Goal: Task Accomplishment & Management: Use online tool/utility

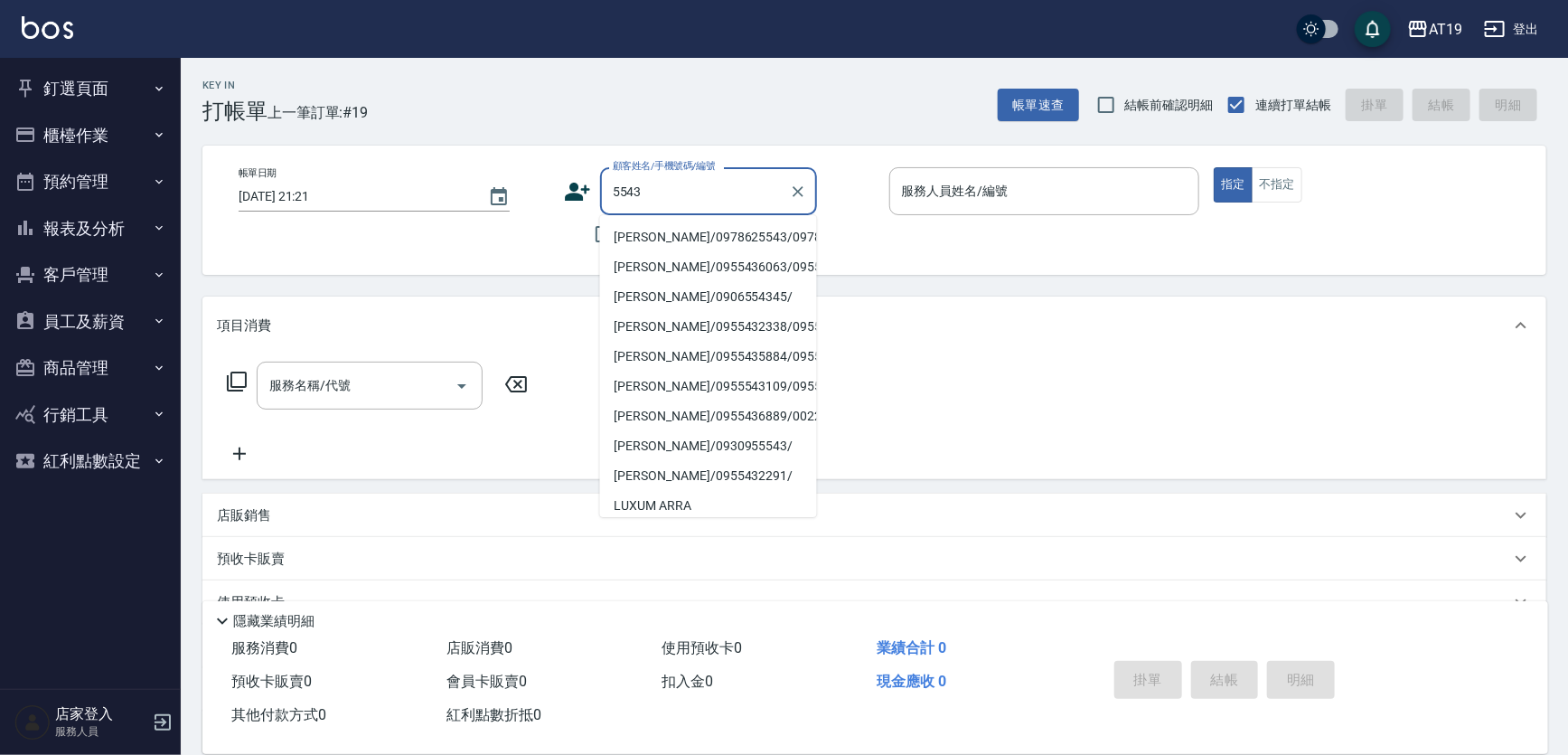
type input "[PERSON_NAME]/0978625543/0978625543"
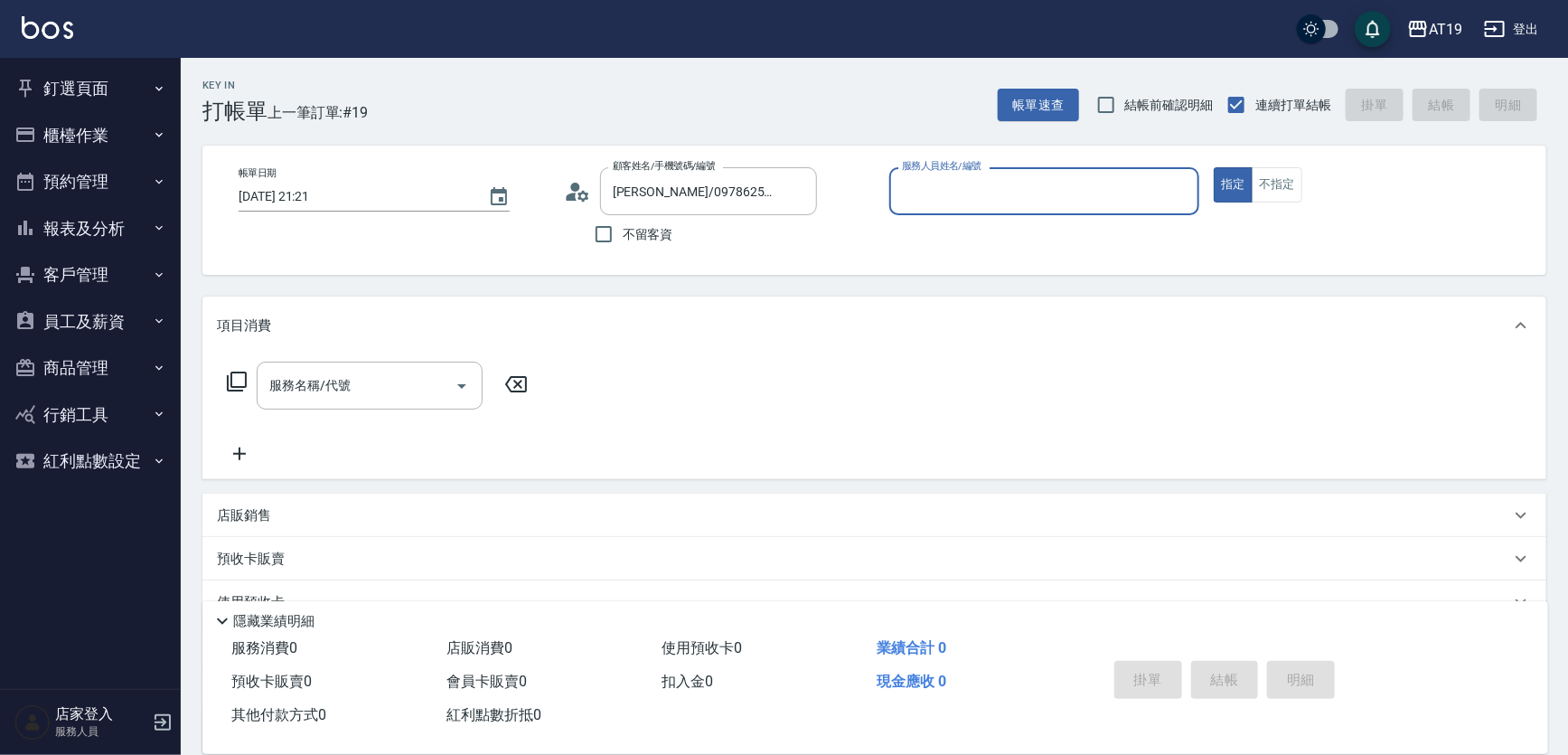
type input "Chanel-54"
click at [1214, 168] on button "指定" at bounding box center [1233, 185] width 39 height 36
type button "true"
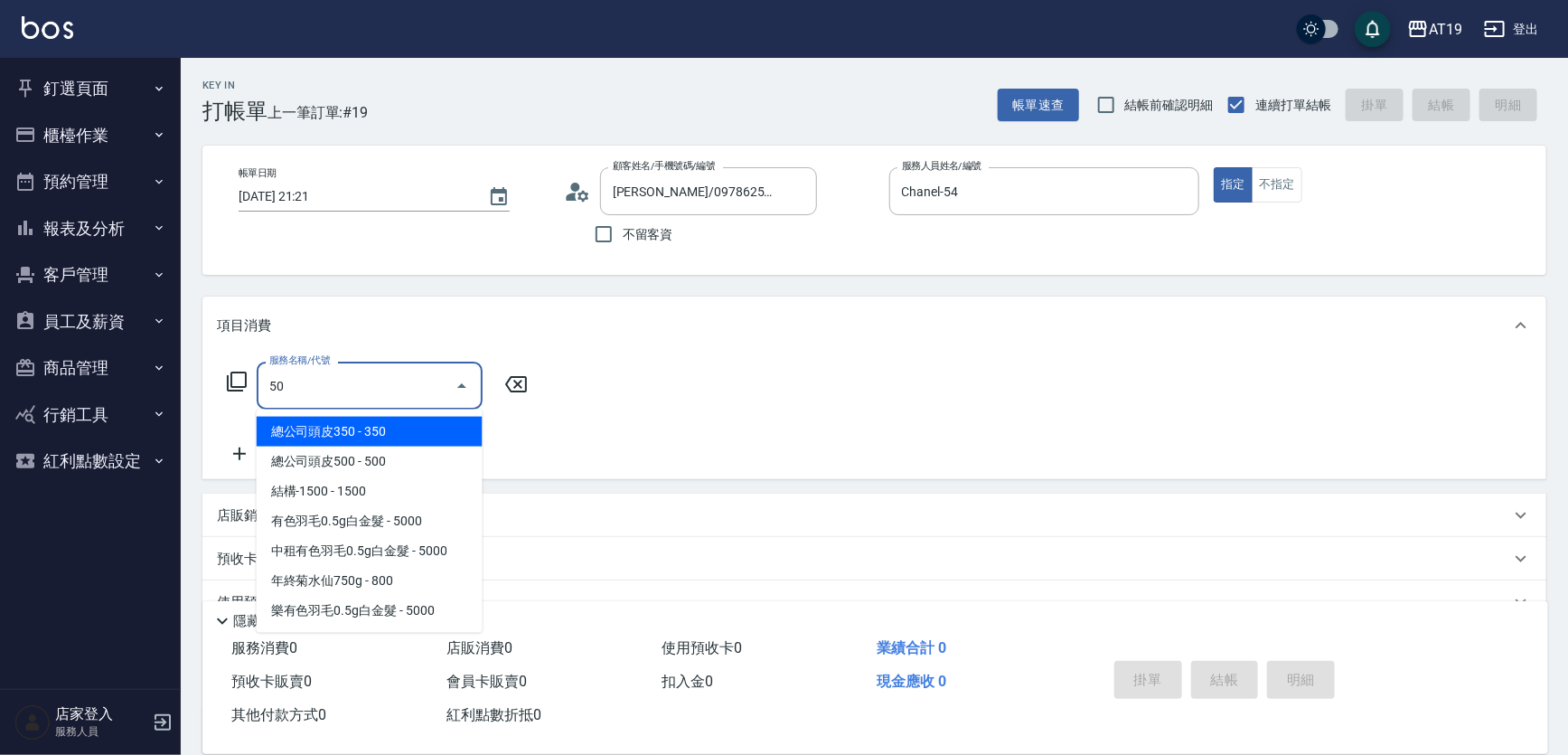
type input "501"
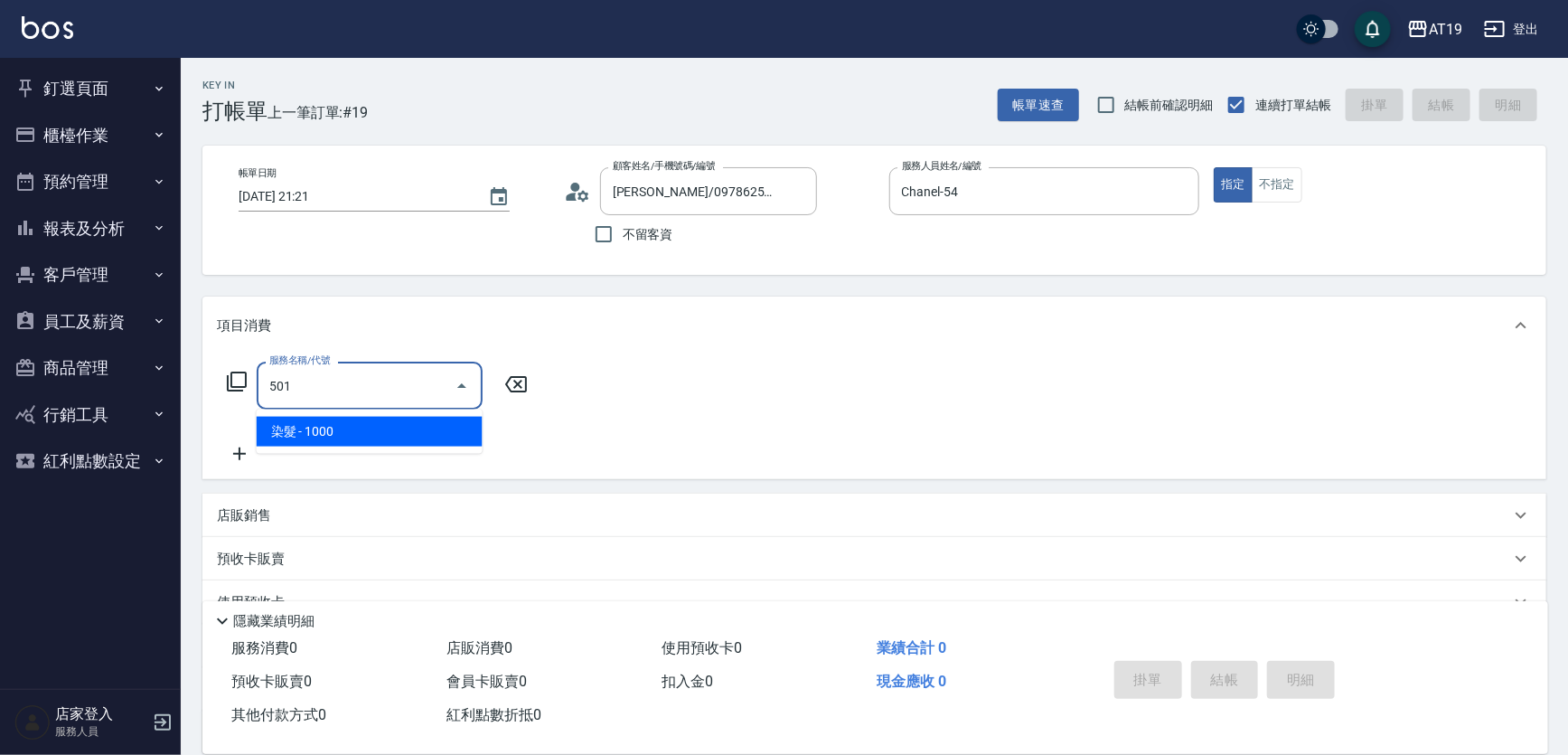
type input "100"
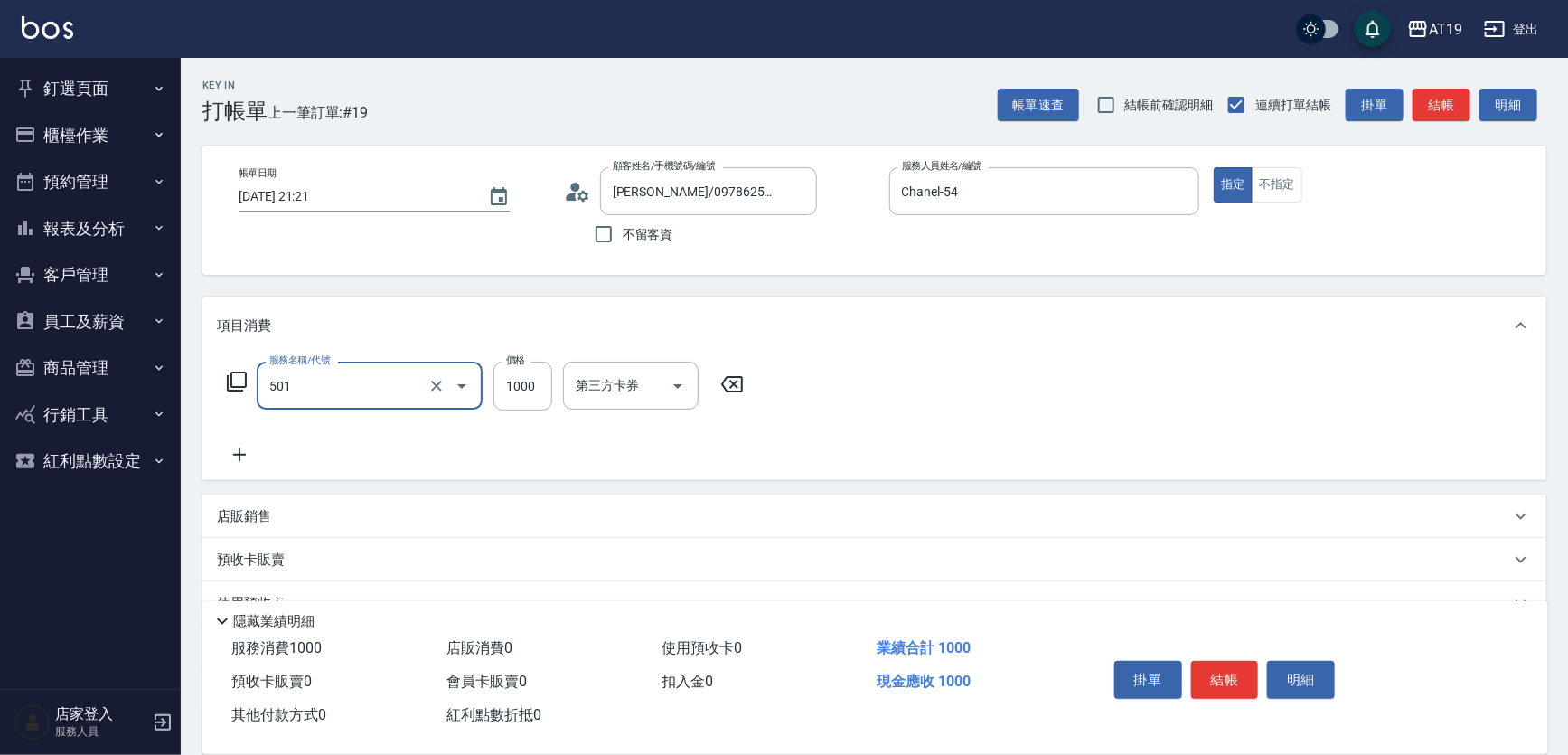
type input "染髮(501)"
type input "1"
type input "0"
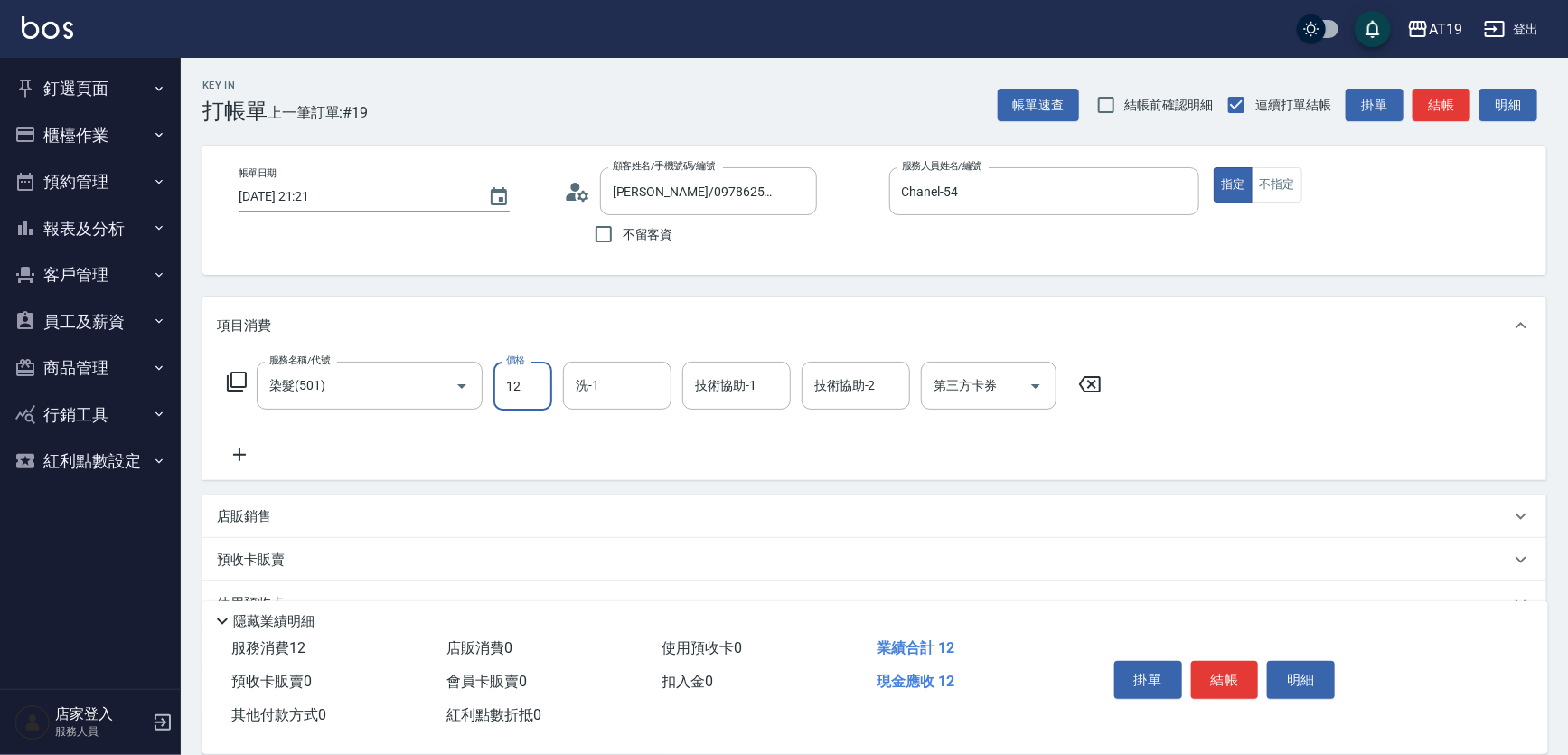
type input "129"
type input "120"
type input "1299"
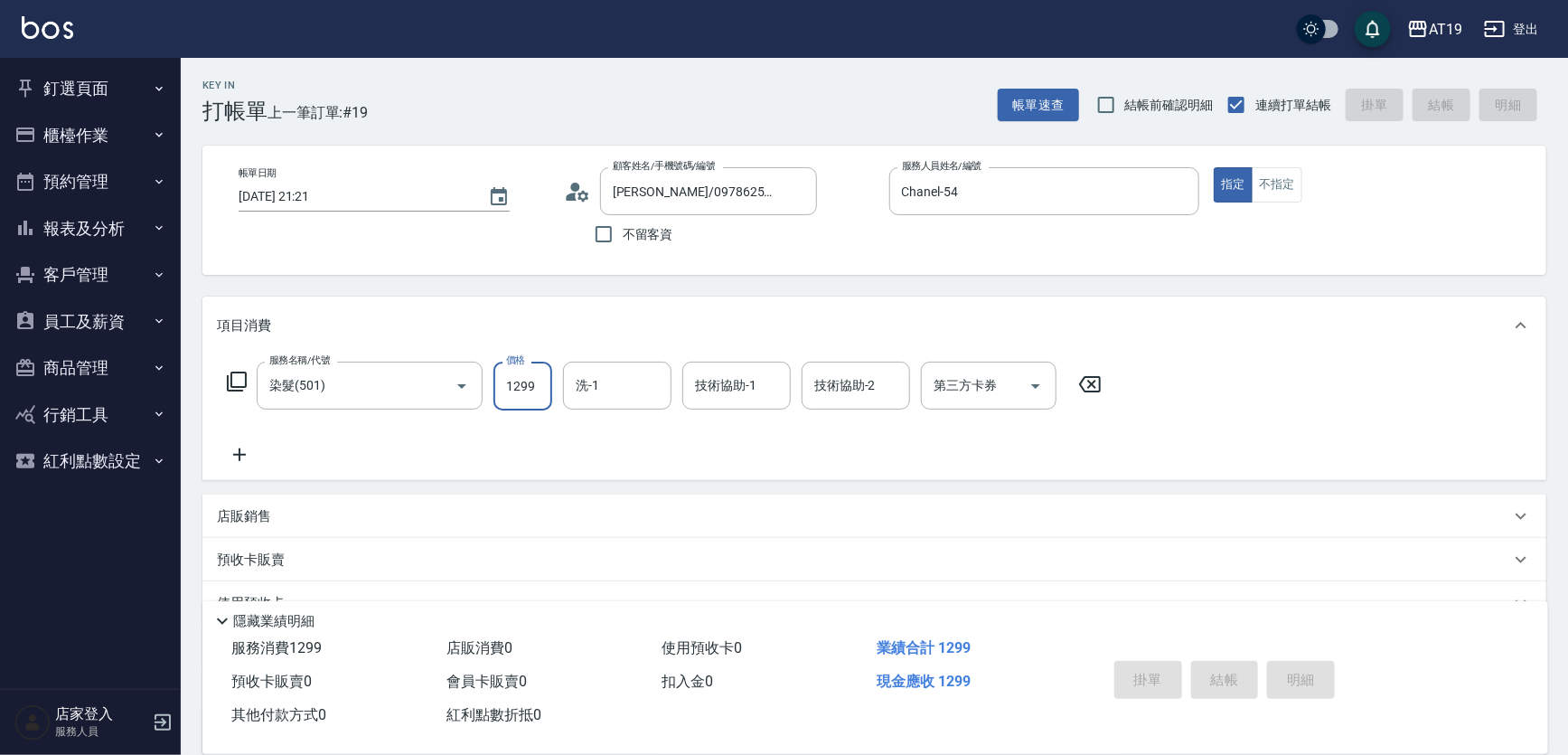
type input "[DATE] 21:33"
type input "0"
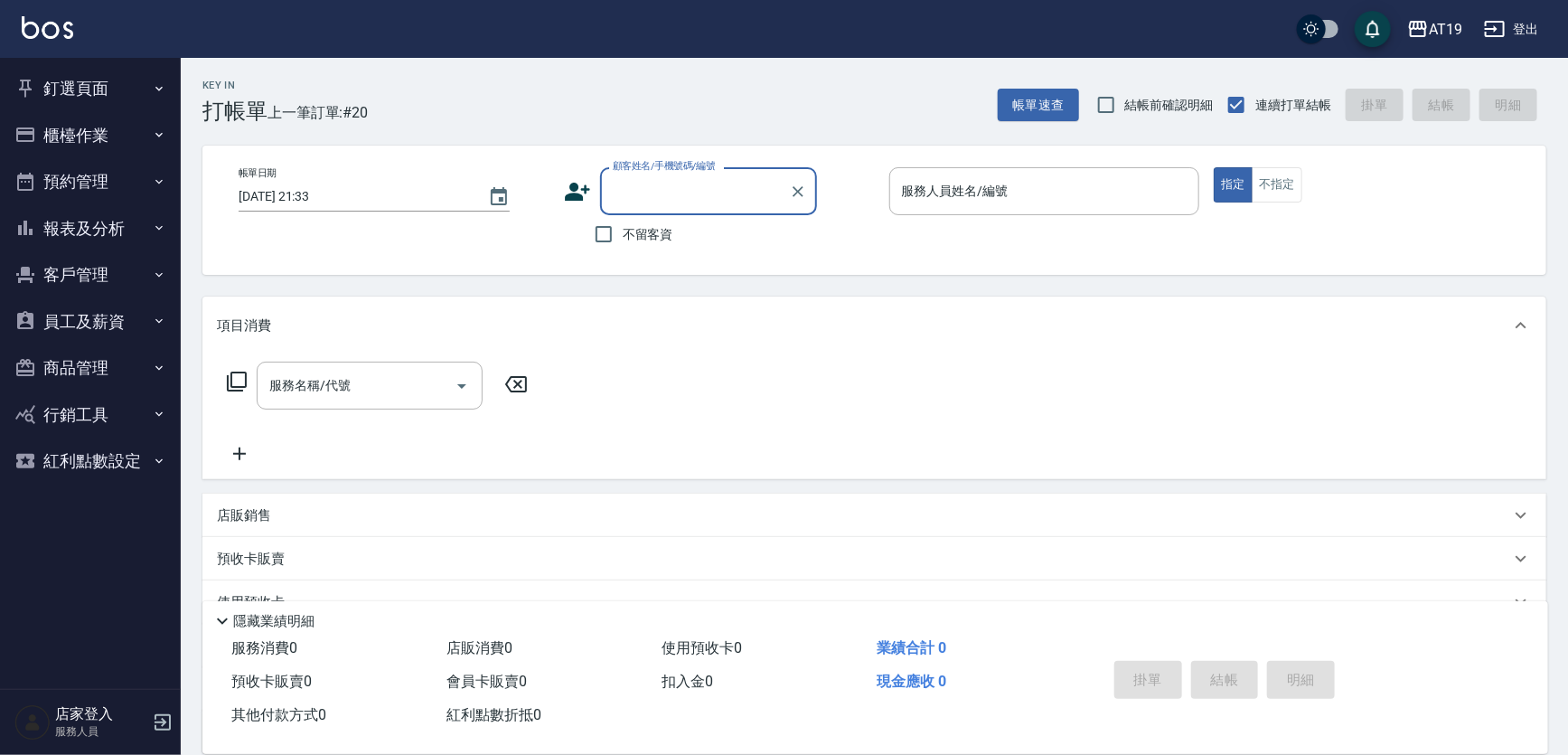
click at [90, 85] on button "釘選頁面" at bounding box center [90, 88] width 167 height 47
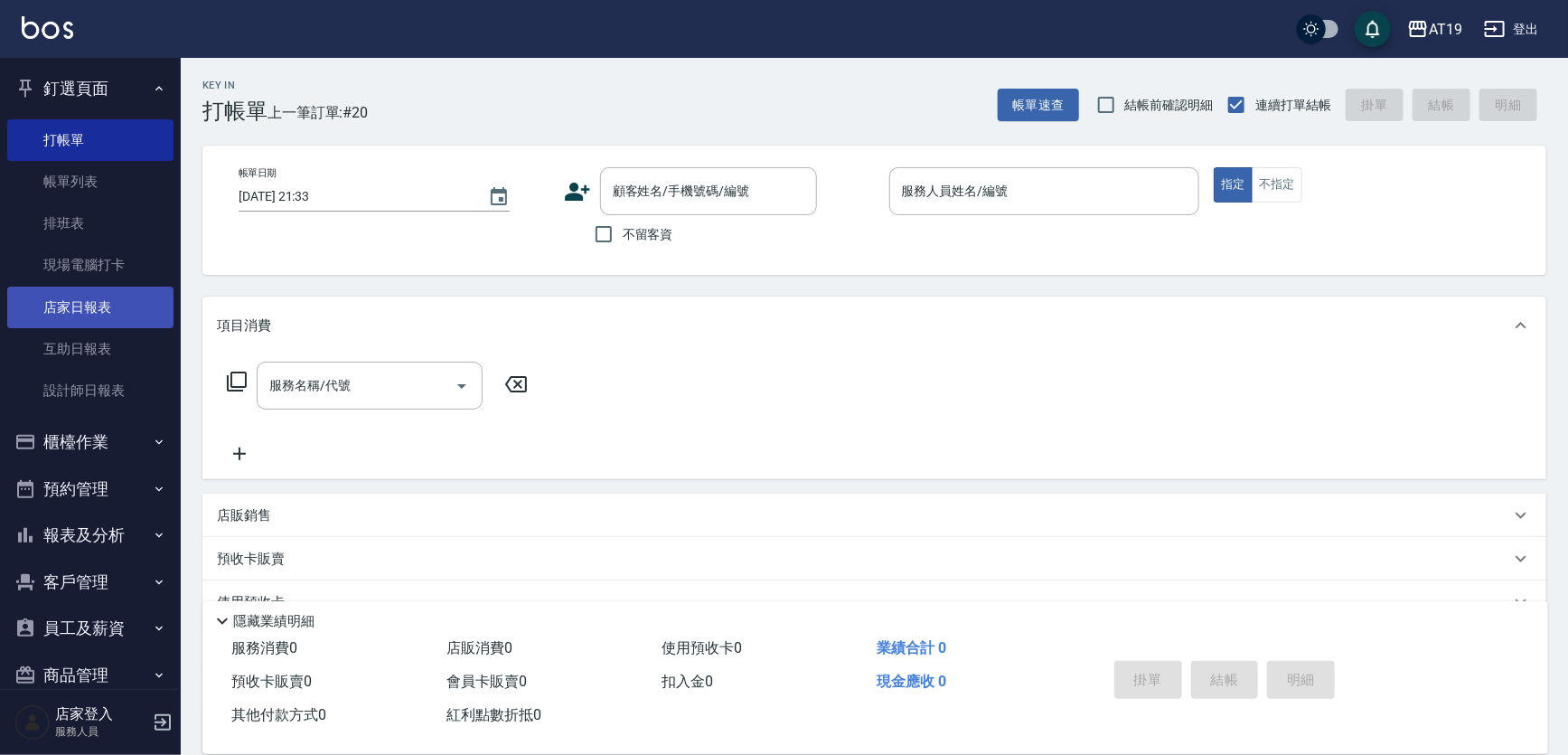
click at [102, 298] on link "店家日報表" at bounding box center [90, 308] width 167 height 42
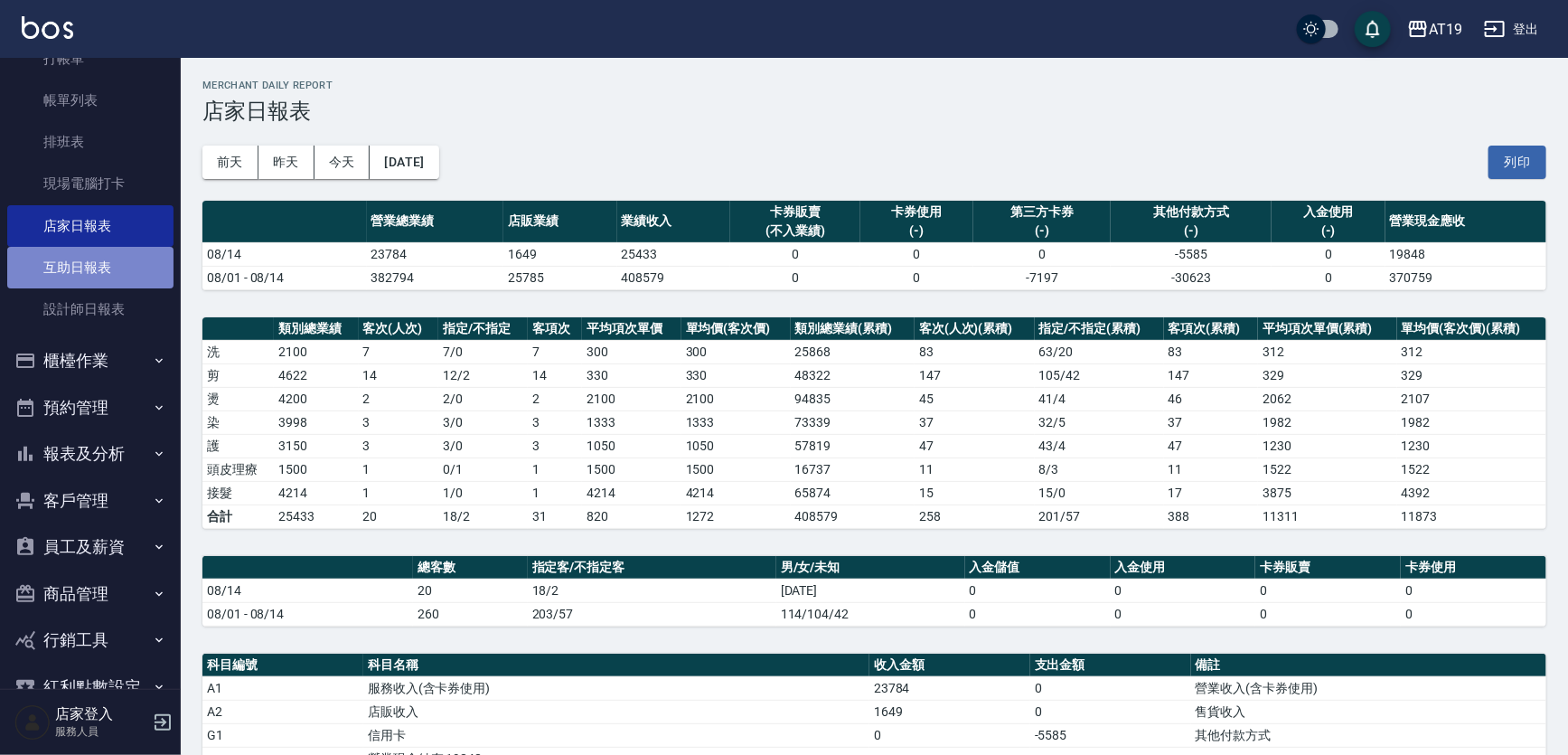
click at [106, 280] on link "互助日報表" at bounding box center [90, 268] width 167 height 42
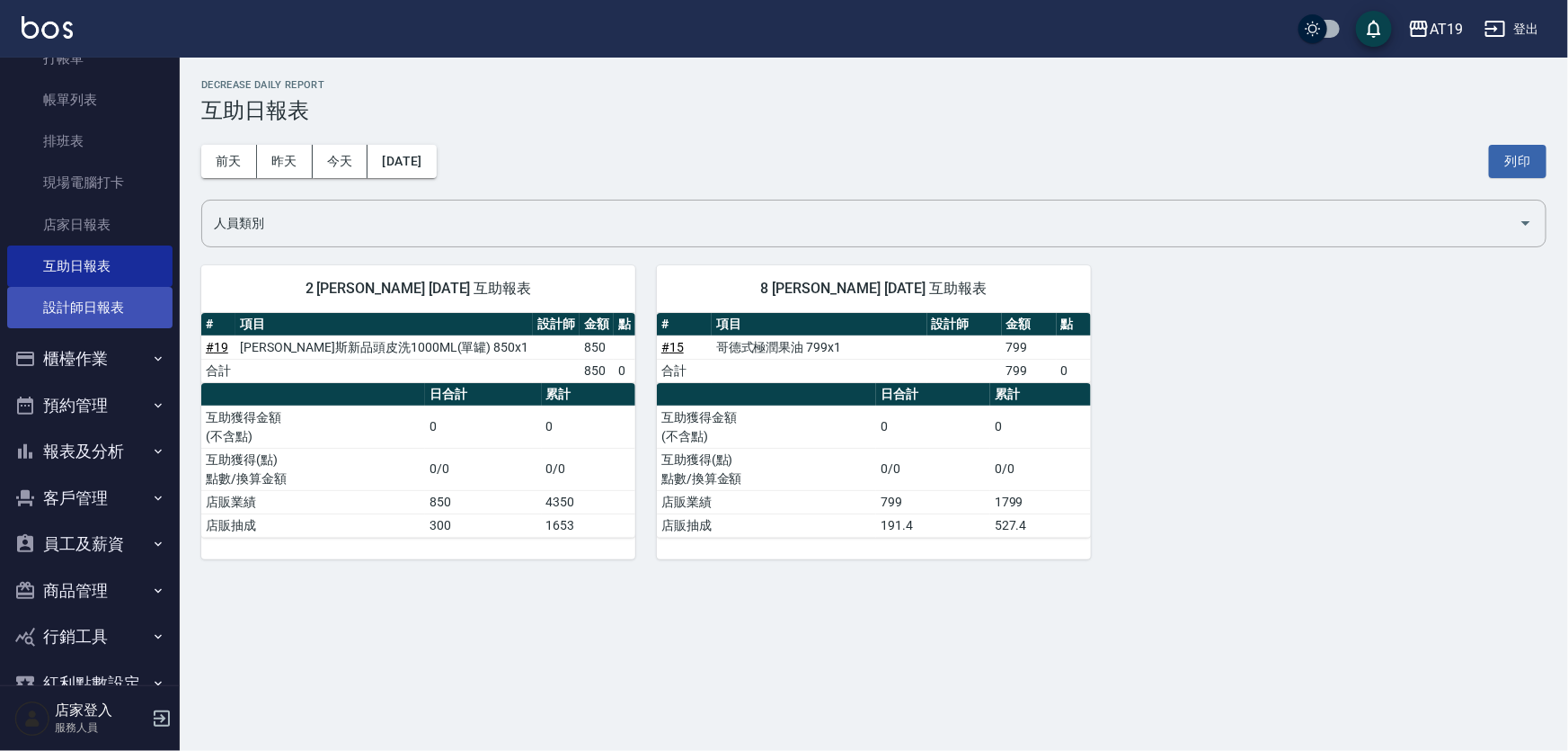
click at [105, 301] on link "設計師日報表" at bounding box center [90, 308] width 166 height 42
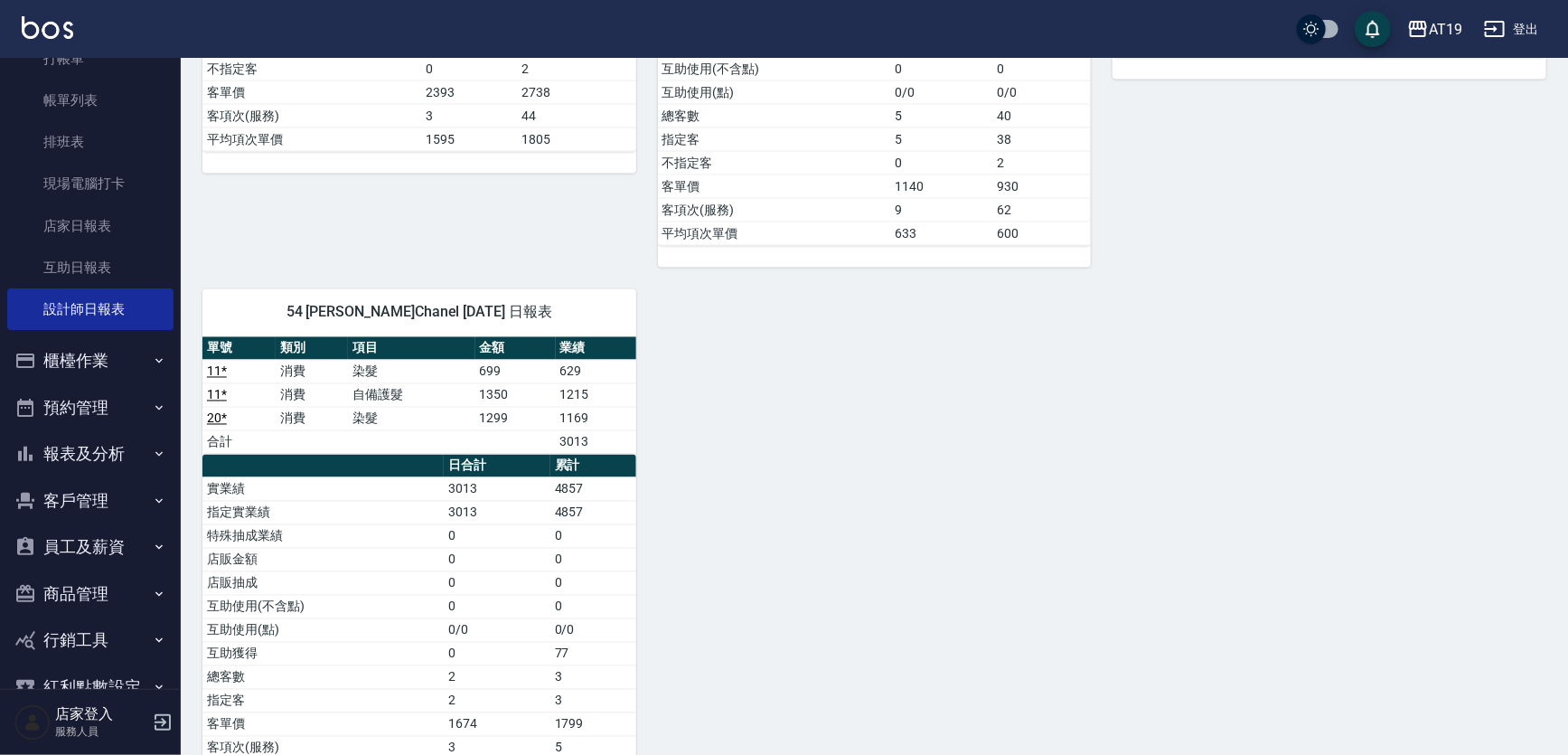
scroll to position [1474, 0]
